Goal: Information Seeking & Learning: Learn about a topic

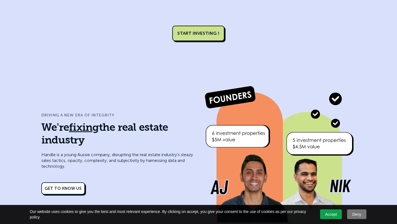
scroll to position [2247, 0]
click at [69, 185] on div "Get to know us" at bounding box center [63, 188] width 37 height 6
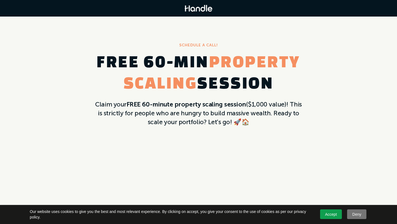
click at [328, 213] on link "Accept" at bounding box center [331, 214] width 22 height 10
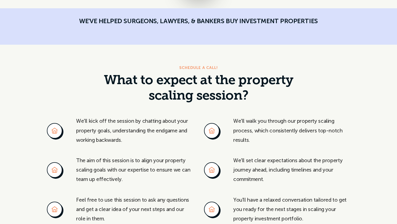
scroll to position [408, 0]
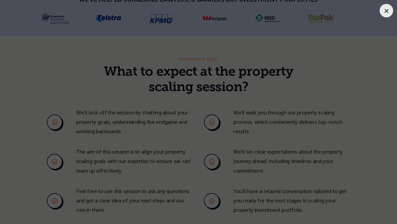
click at [389, 13] on div at bounding box center [385, 10] width 13 height 13
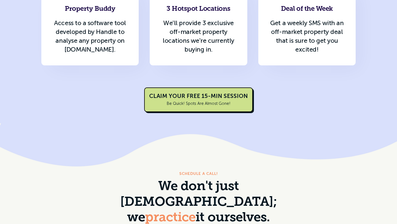
scroll to position [1003, 0]
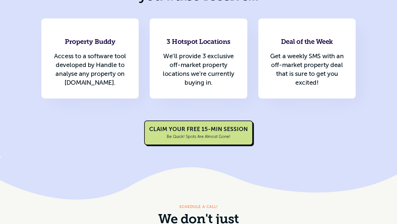
scroll to position [959, 0]
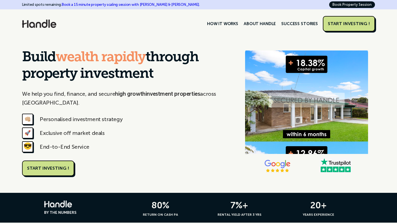
scroll to position [2389, 0]
